Goal: Transaction & Acquisition: Purchase product/service

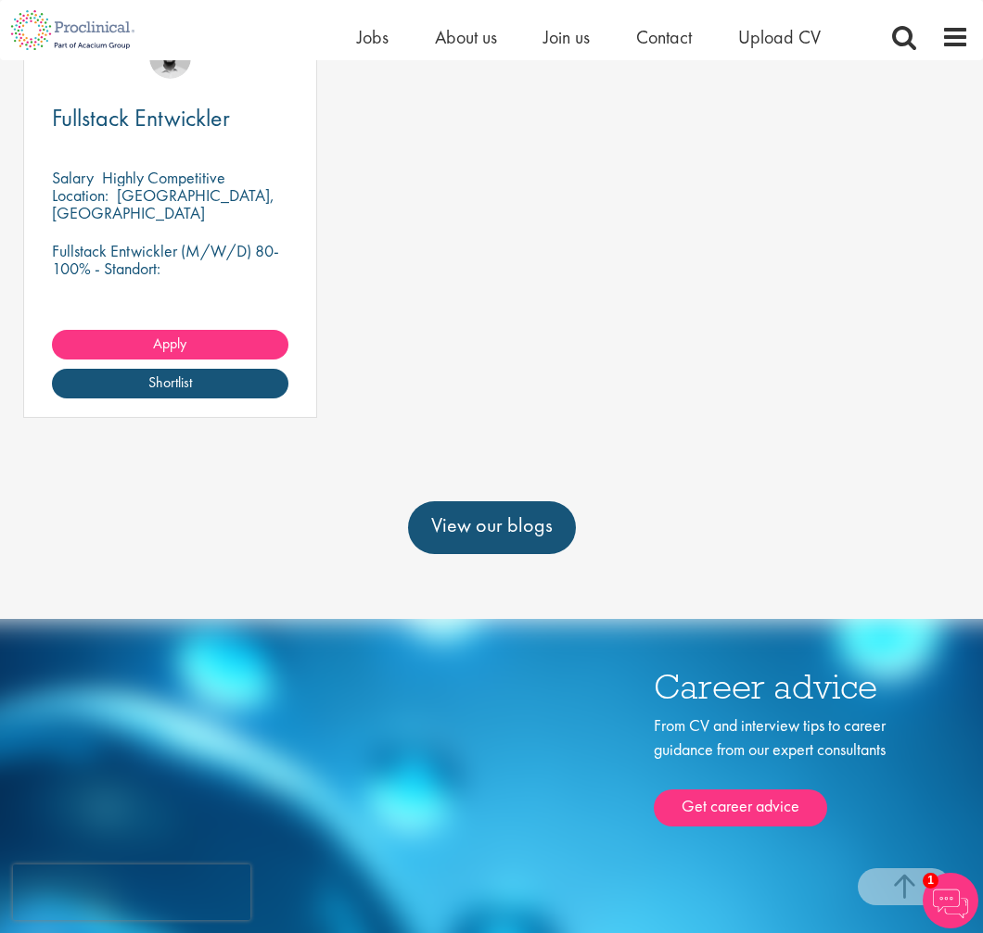
scroll to position [629, 0]
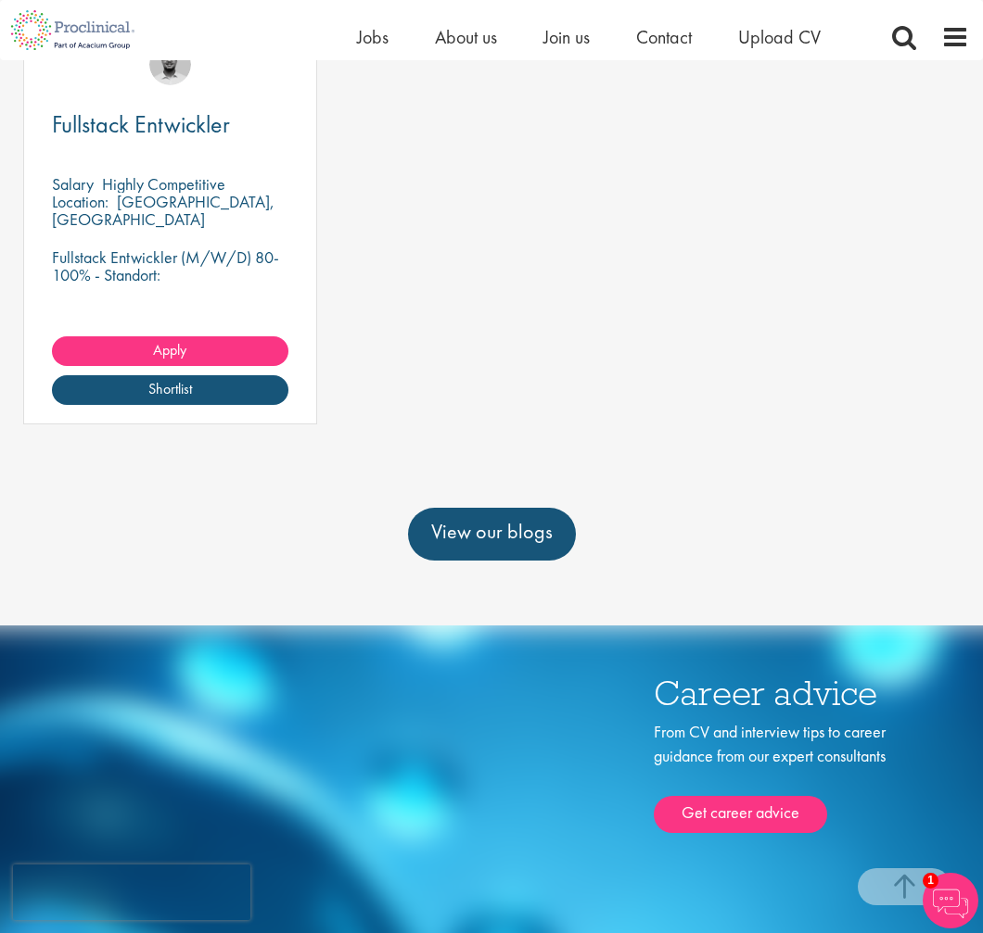
click at [186, 308] on p "Fullstack Entwickler (M/W/D) 80-100% - Standort: Zürich, Schweiz - Arbeitszeit:…" at bounding box center [170, 301] width 236 height 106
click at [149, 366] on link "Apply" at bounding box center [170, 351] width 236 height 30
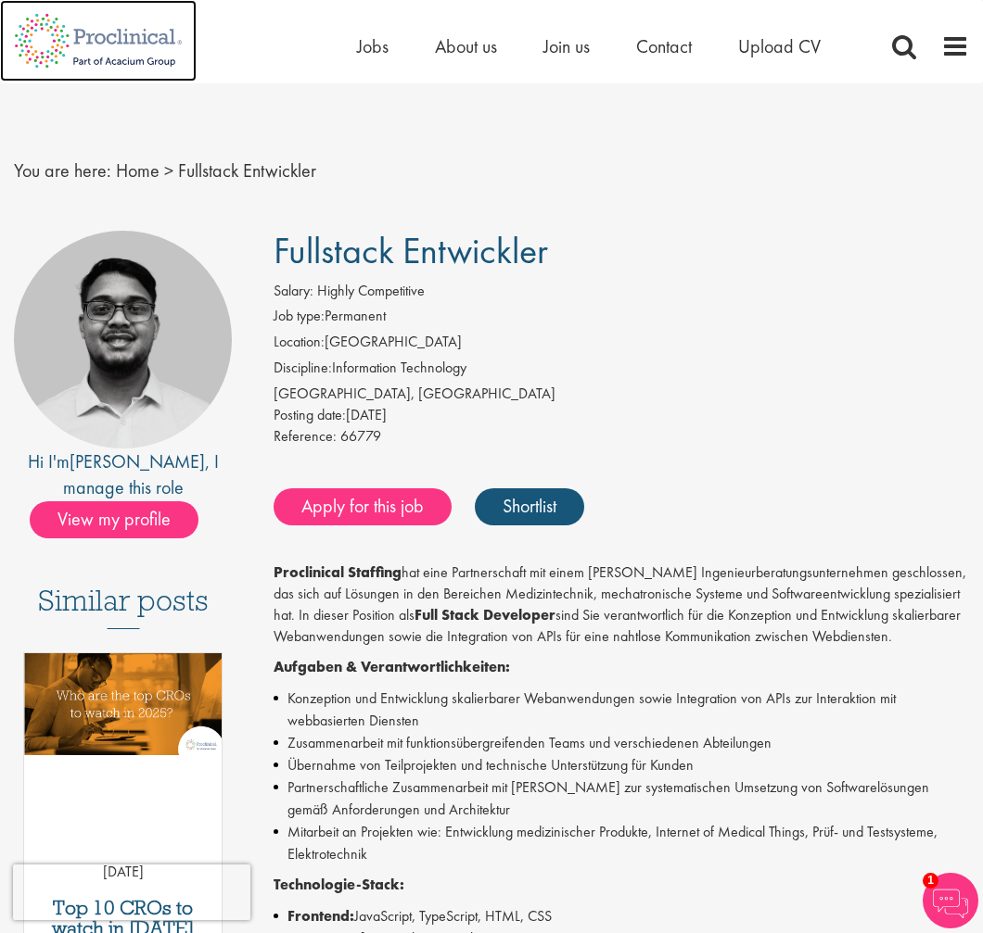
click at [123, 37] on img at bounding box center [98, 41] width 197 height 82
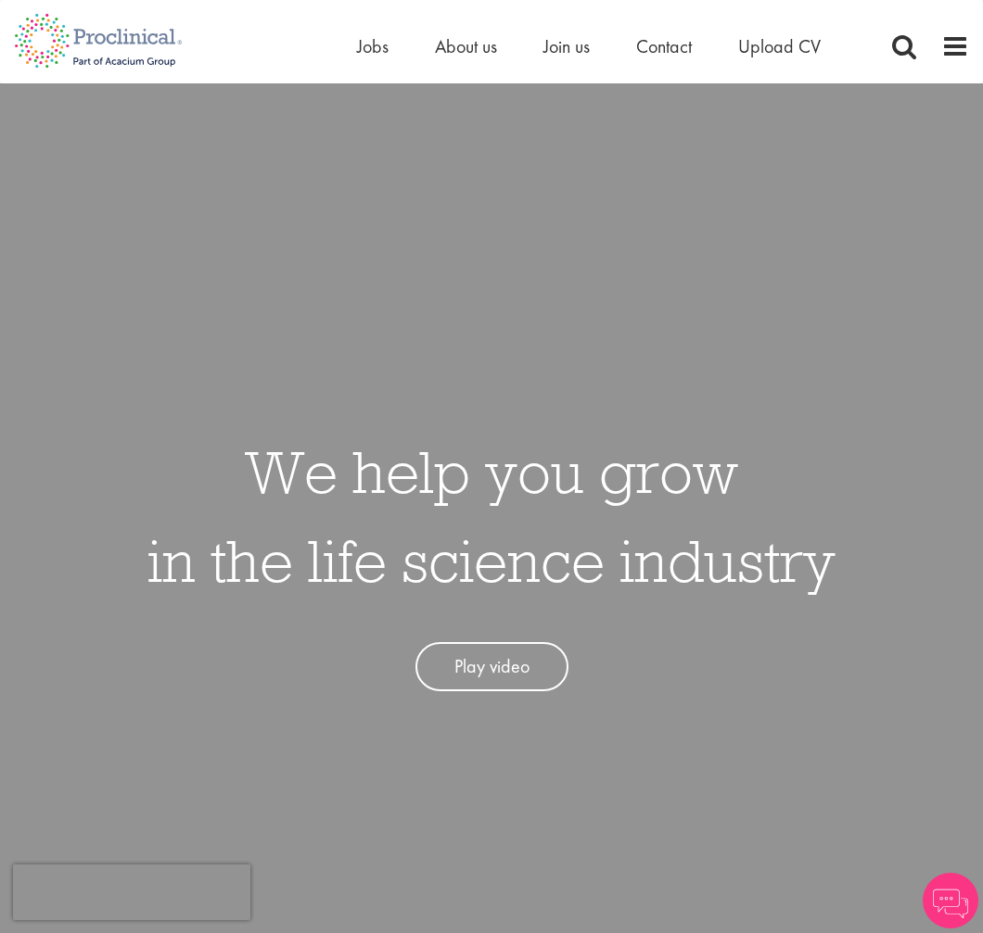
click at [342, 44] on div "Home Jobs About us Join us Contact Upload CV" at bounding box center [484, 35] width 969 height 70
click at [378, 35] on span "Jobs" at bounding box center [373, 46] width 32 height 24
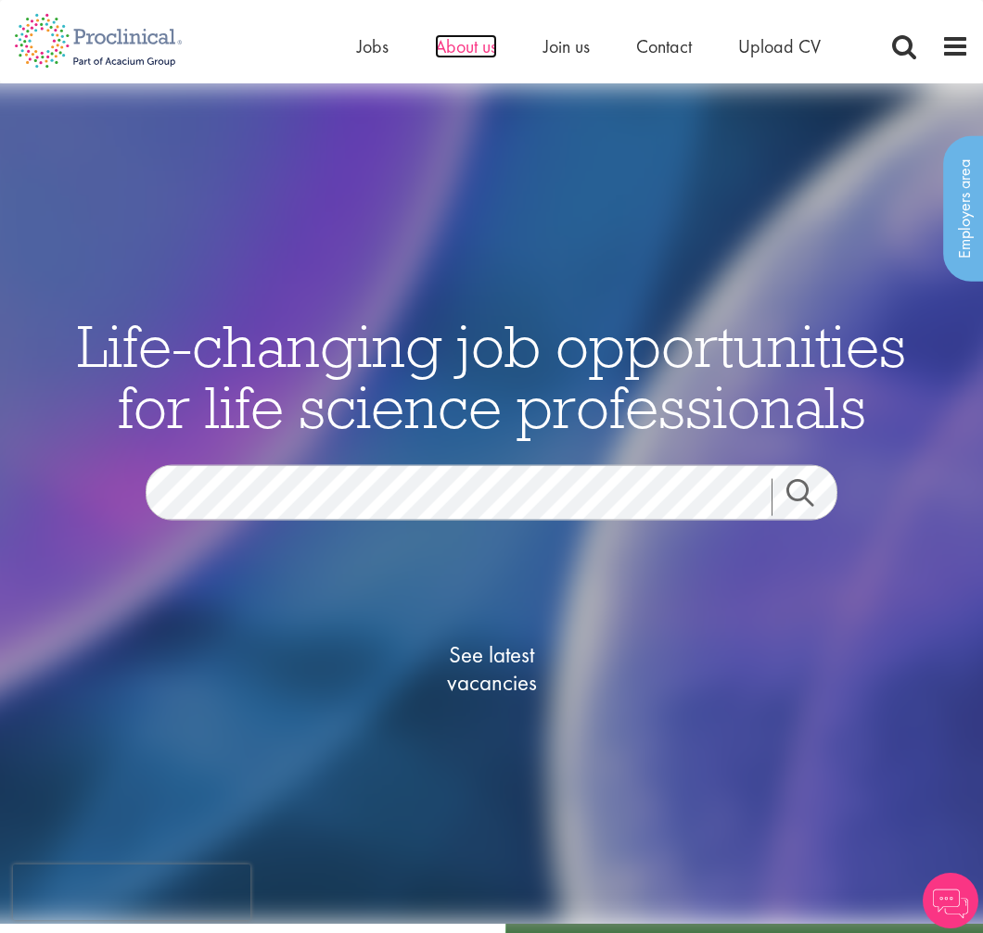
click at [460, 41] on span "About us" at bounding box center [466, 46] width 62 height 24
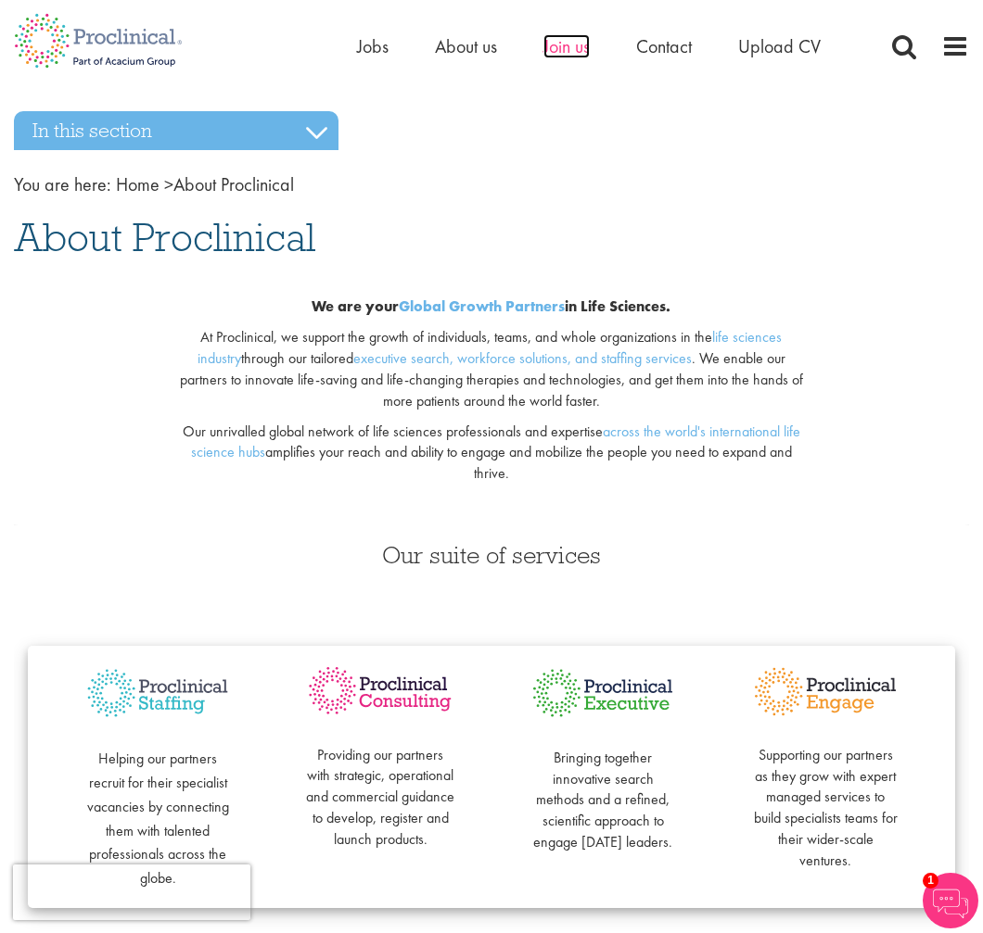
click at [571, 51] on span "Join us" at bounding box center [566, 46] width 46 height 24
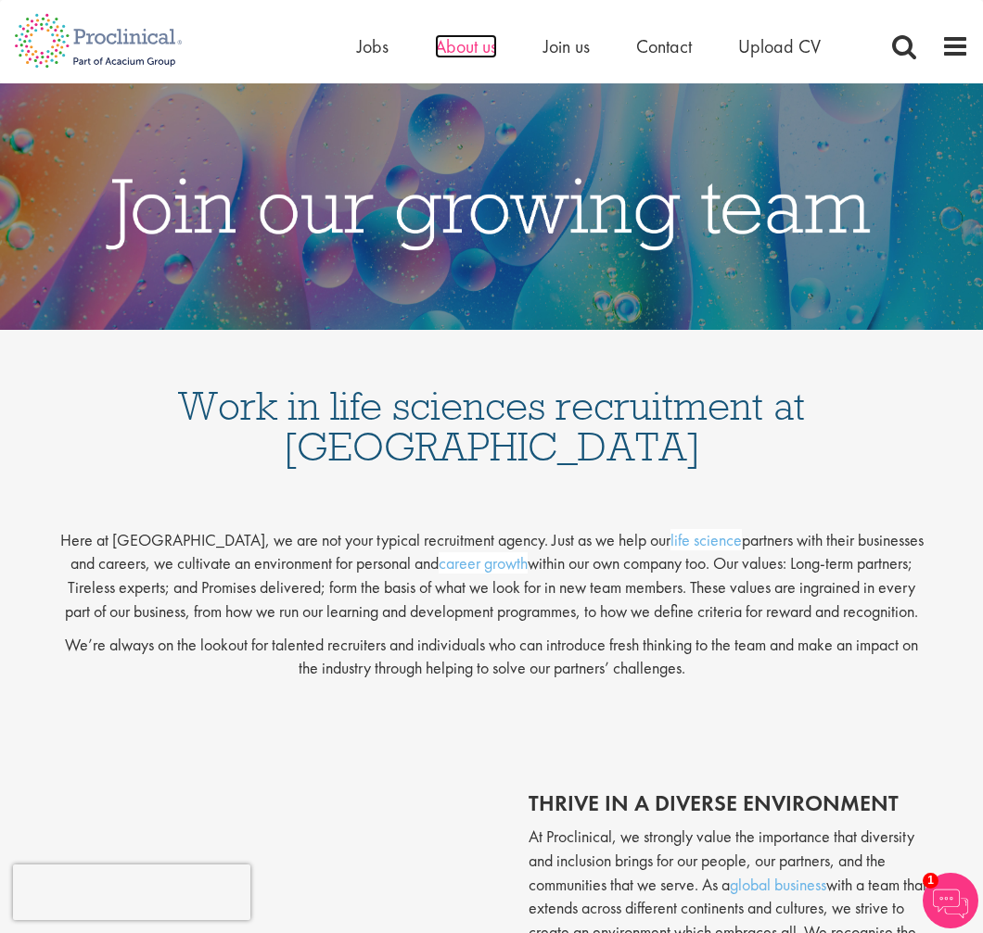
click at [475, 46] on span "About us" at bounding box center [466, 46] width 62 height 24
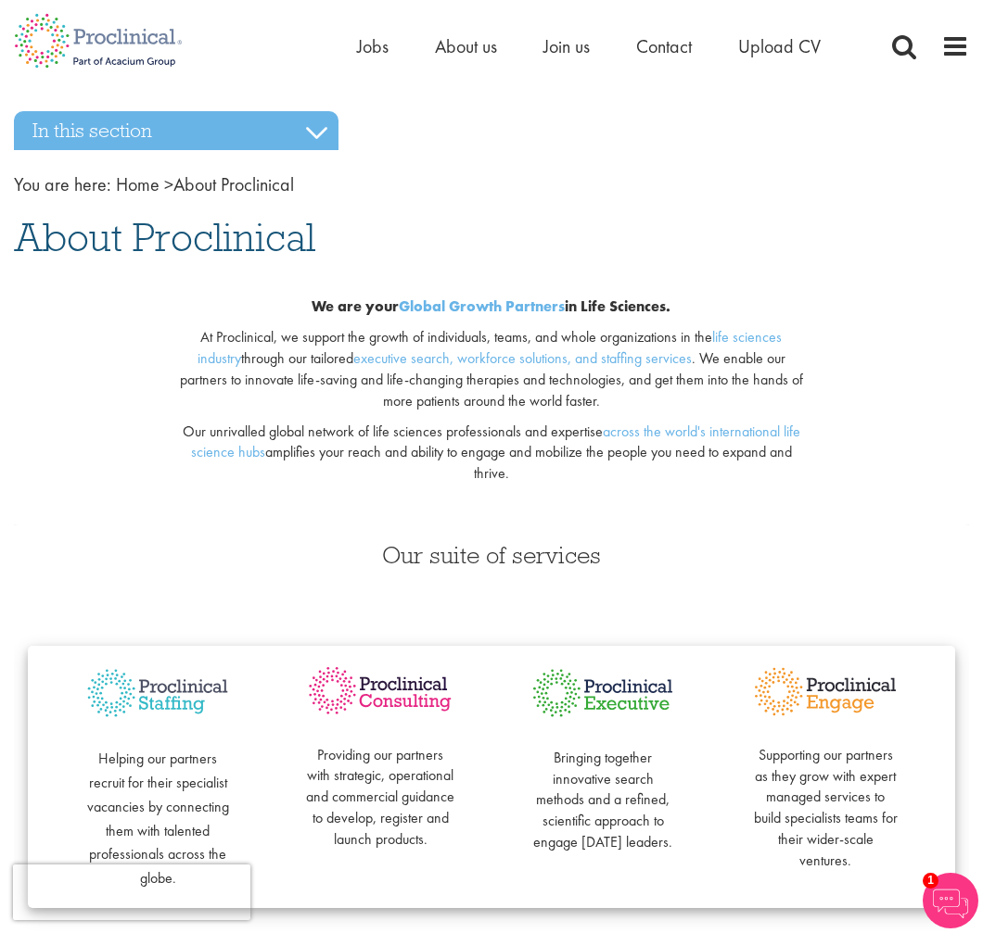
click at [938, 896] on img at bounding box center [950, 901] width 56 height 56
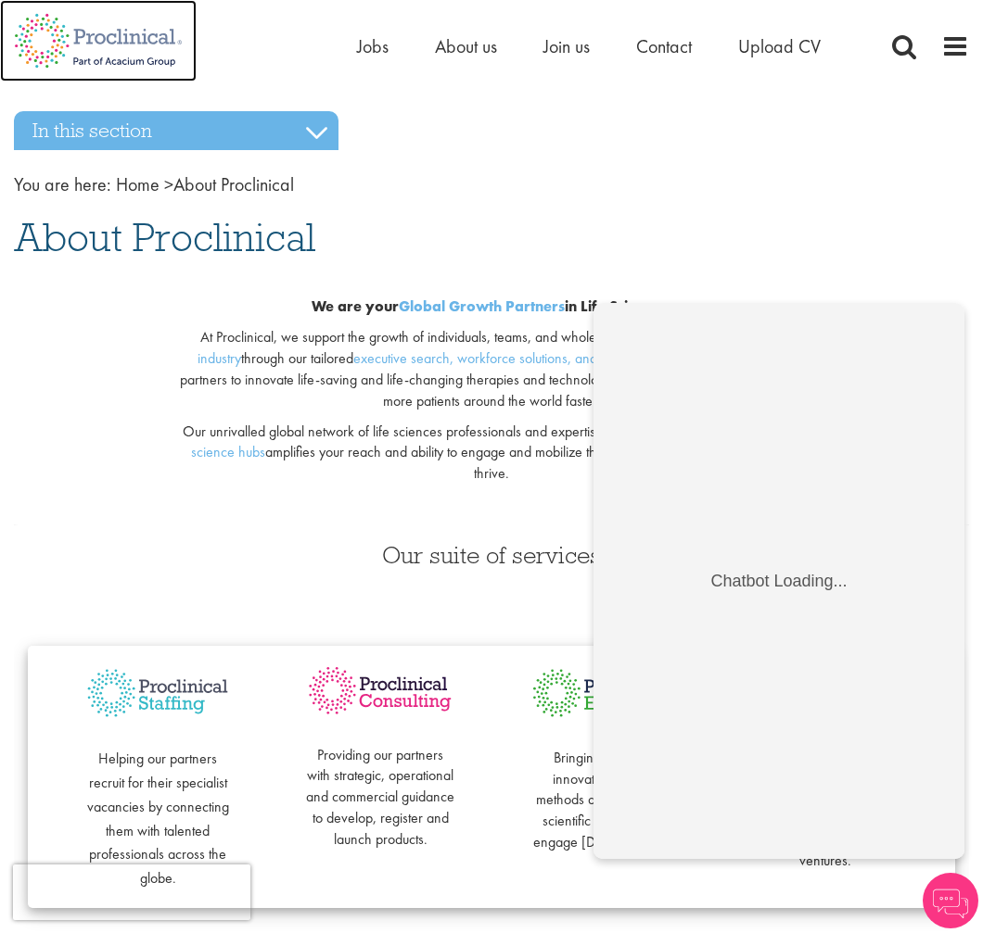
click at [138, 49] on img at bounding box center [98, 41] width 197 height 82
